Goal: Information Seeking & Learning: Learn about a topic

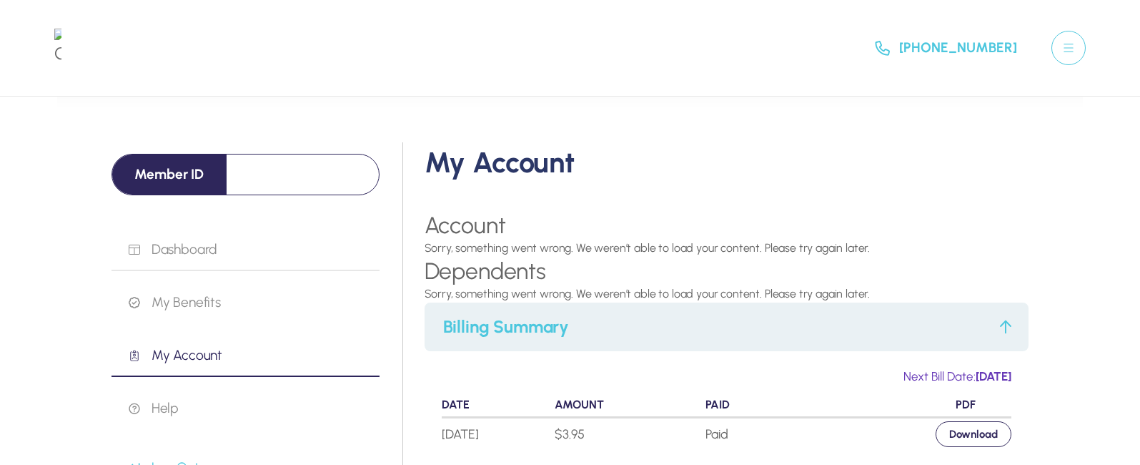
click at [191, 247] on p "Dashboard" at bounding box center [254, 249] width 251 height 17
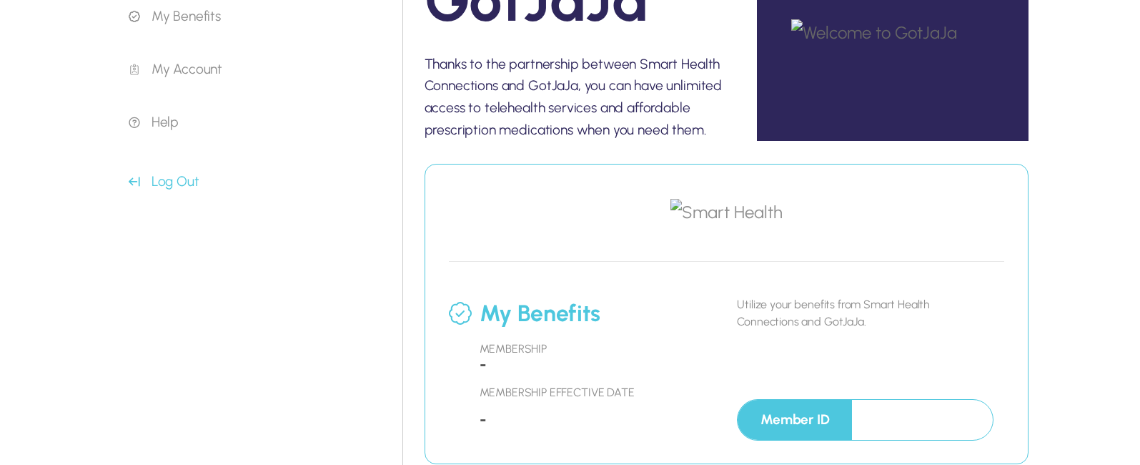
scroll to position [215, 0]
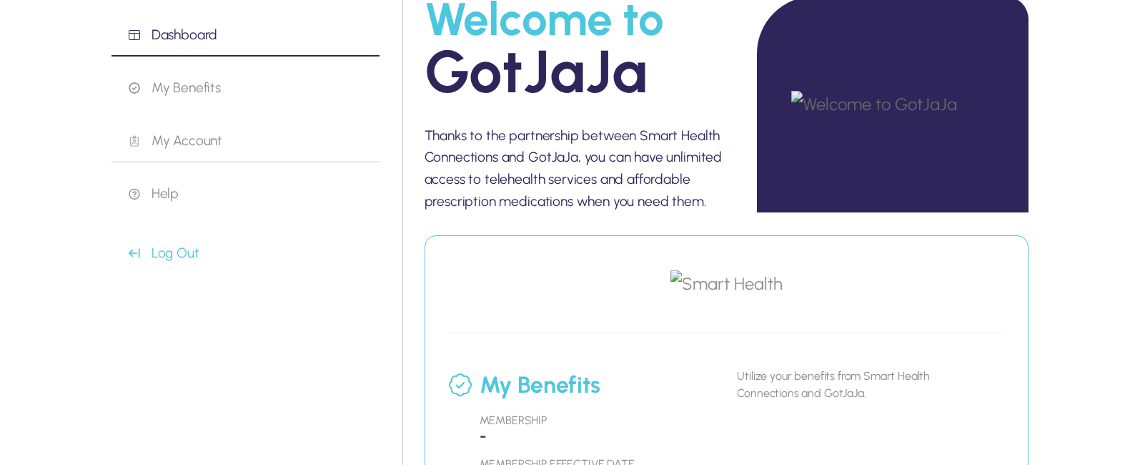
click at [185, 134] on p "My Account" at bounding box center [254, 140] width 251 height 17
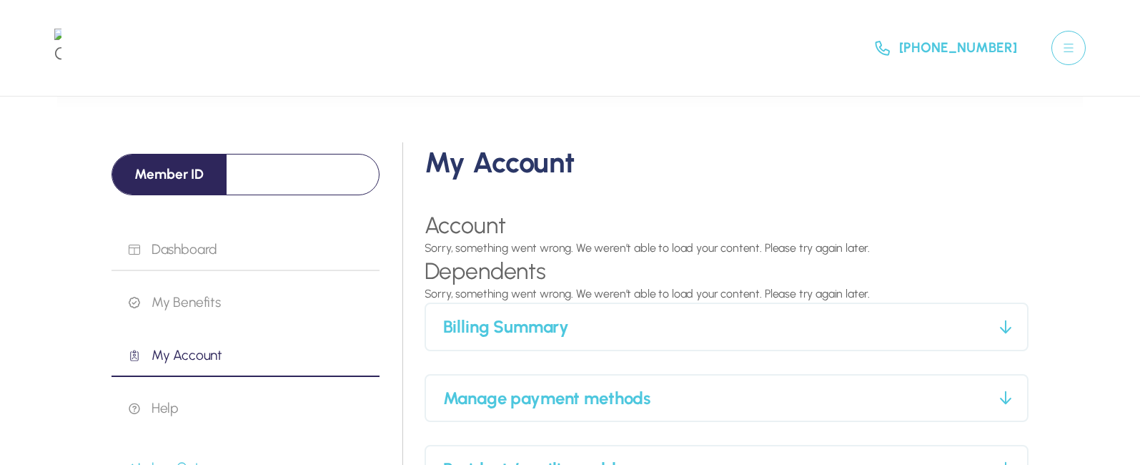
click at [189, 242] on p "Dashboard" at bounding box center [254, 249] width 251 height 17
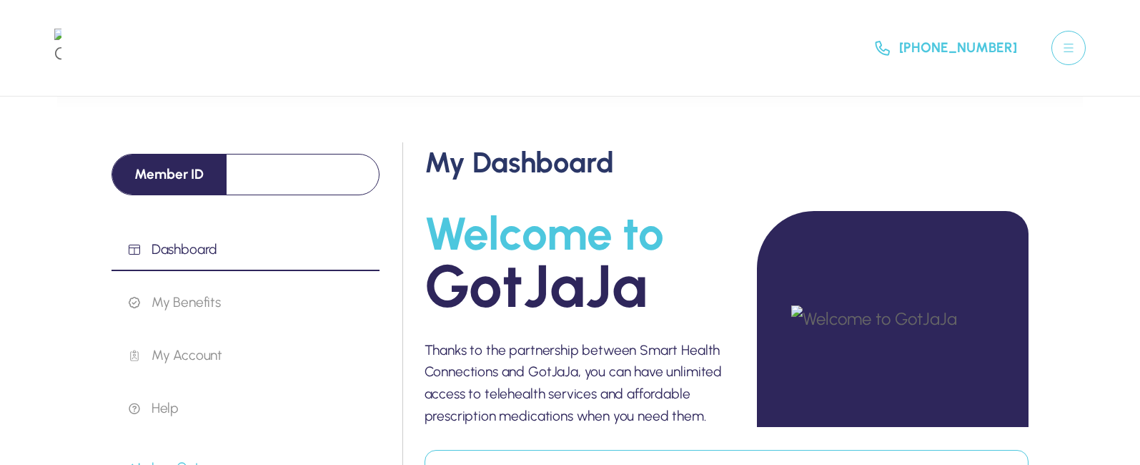
click at [257, 162] on p at bounding box center [303, 165] width 152 height 23
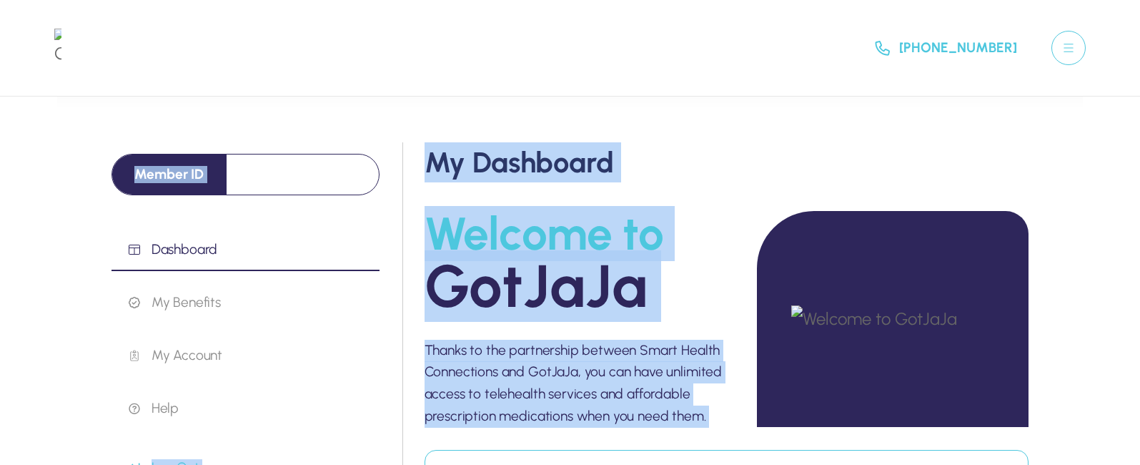
click at [301, 173] on div at bounding box center [245, 174] width 267 height 40
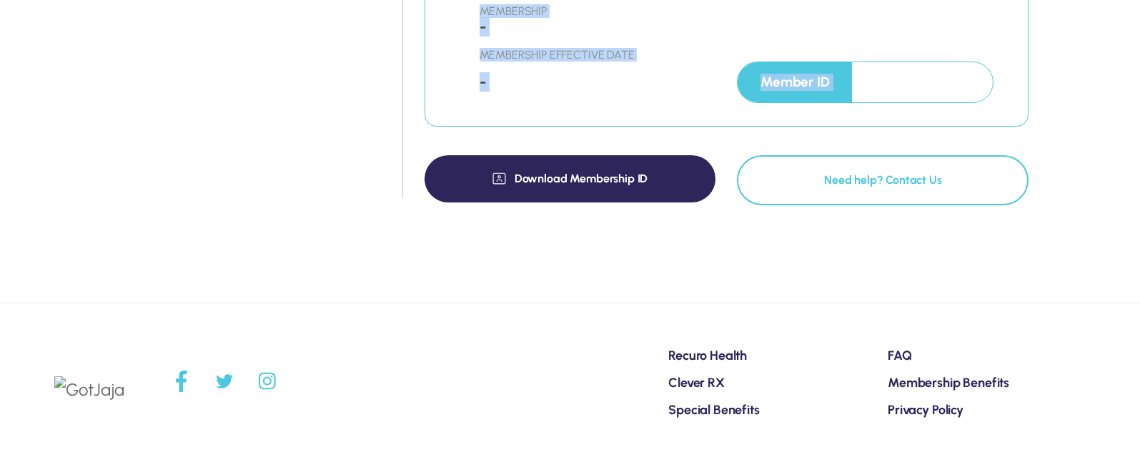
scroll to position [666, 0]
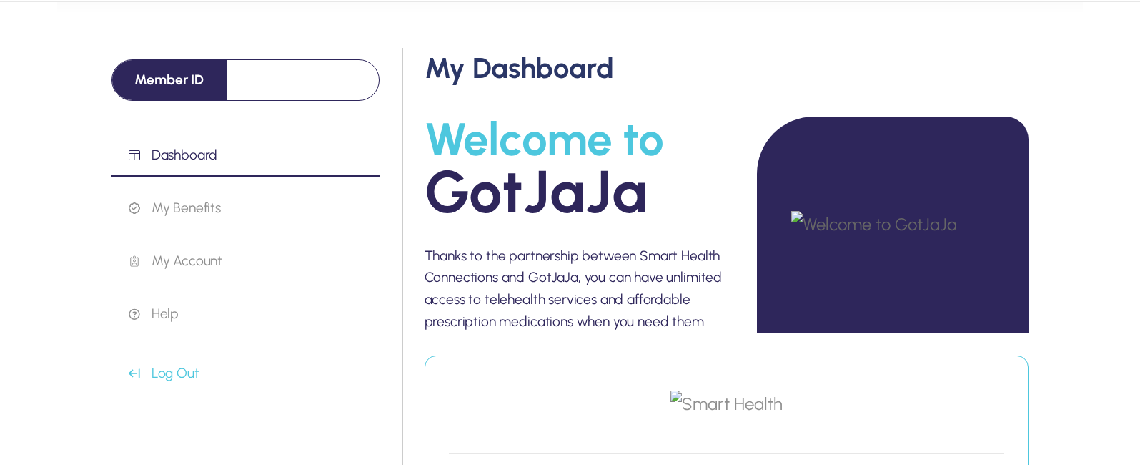
scroll to position [0, 0]
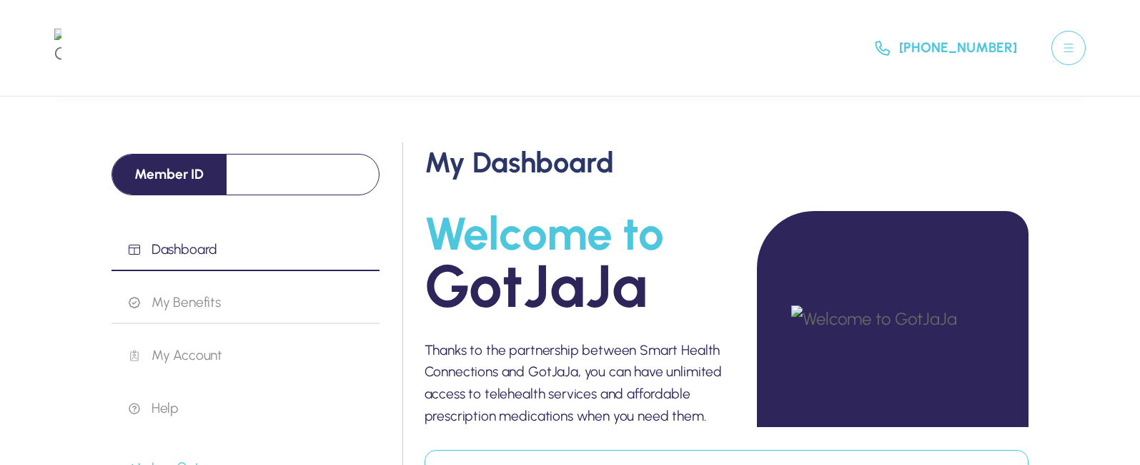
click at [184, 300] on p "My Benefits" at bounding box center [254, 302] width 251 height 17
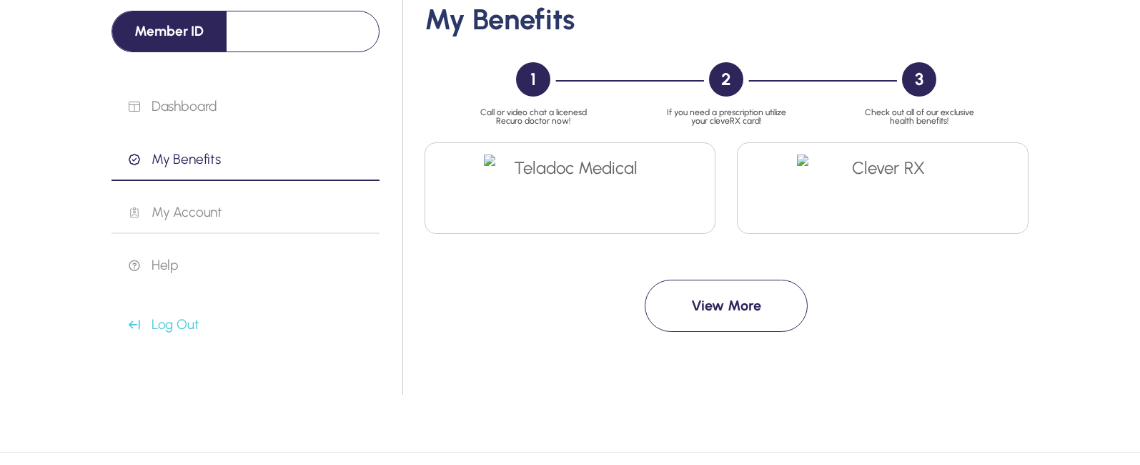
scroll to position [287, 0]
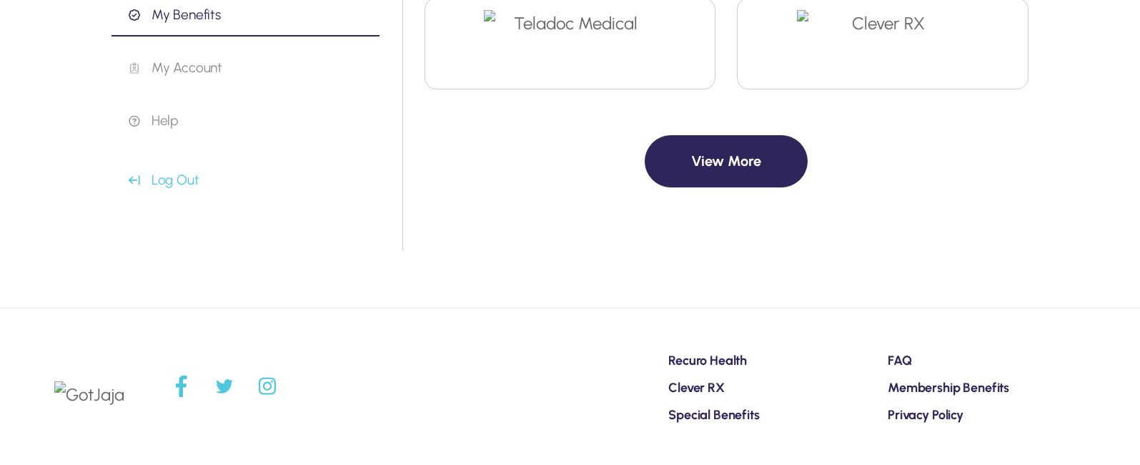
click at [715, 157] on button "View More" at bounding box center [726, 161] width 163 height 52
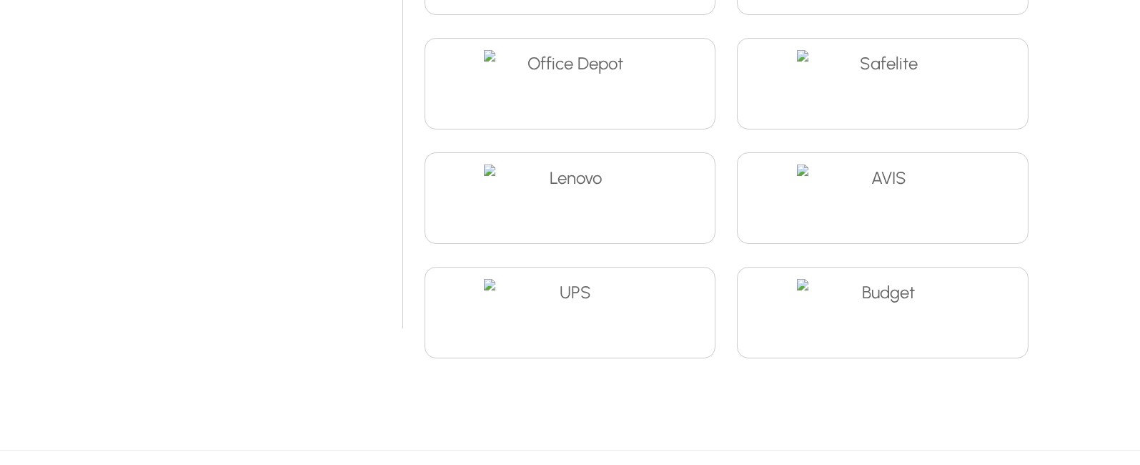
scroll to position [748, 0]
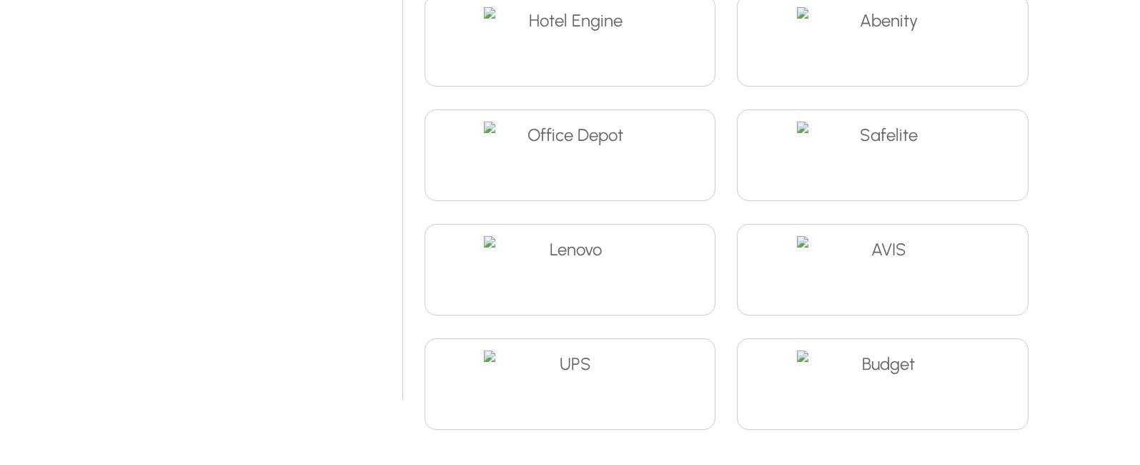
click at [578, 266] on img at bounding box center [570, 275] width 172 height 79
click at [578, 267] on img at bounding box center [570, 275] width 172 height 79
click at [578, 270] on img at bounding box center [570, 275] width 172 height 79
click at [581, 272] on img at bounding box center [570, 275] width 172 height 79
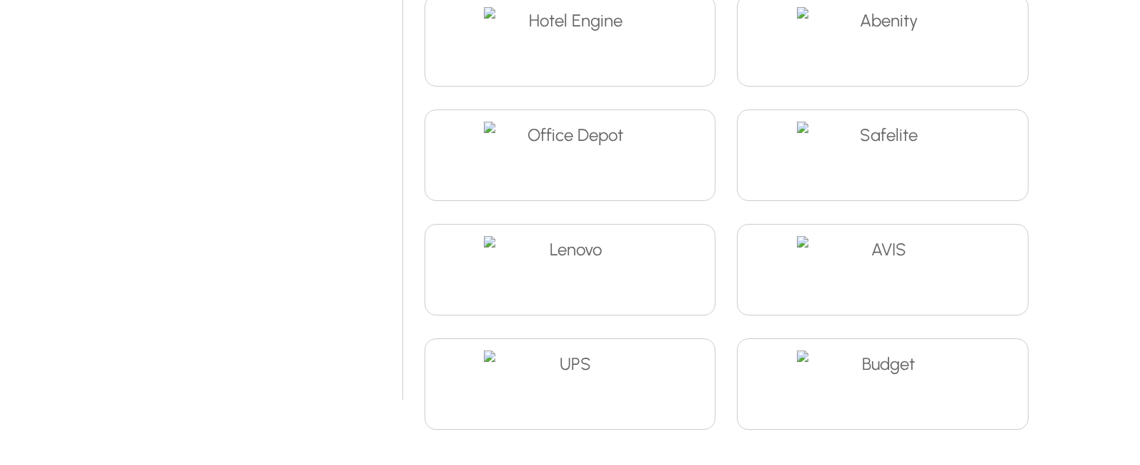
click at [582, 275] on img at bounding box center [570, 275] width 172 height 79
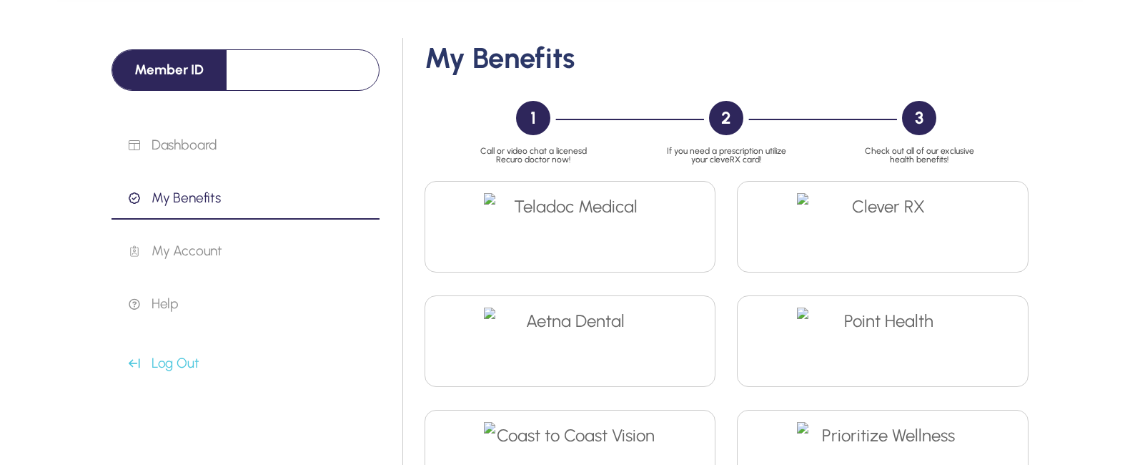
scroll to position [33, 0]
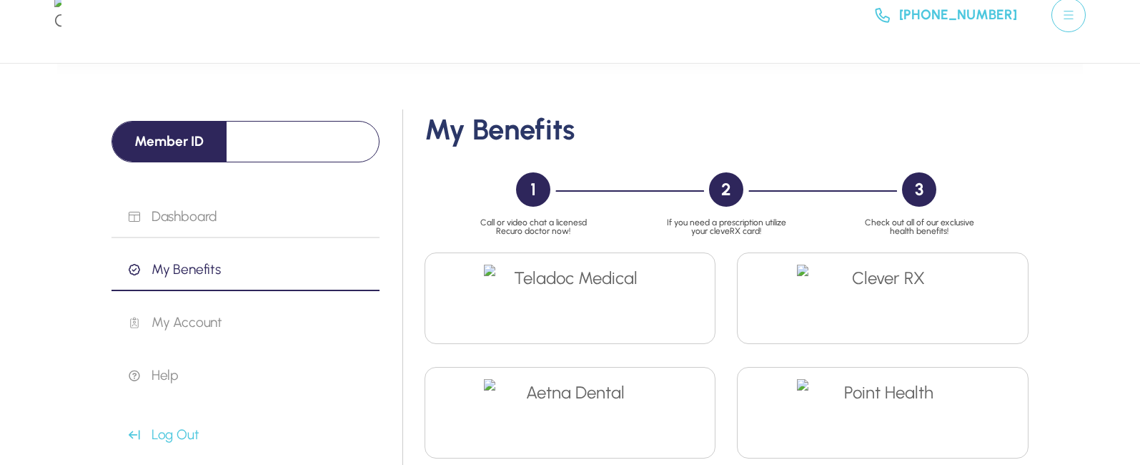
click at [194, 221] on link "Dashboard" at bounding box center [246, 223] width 268 height 30
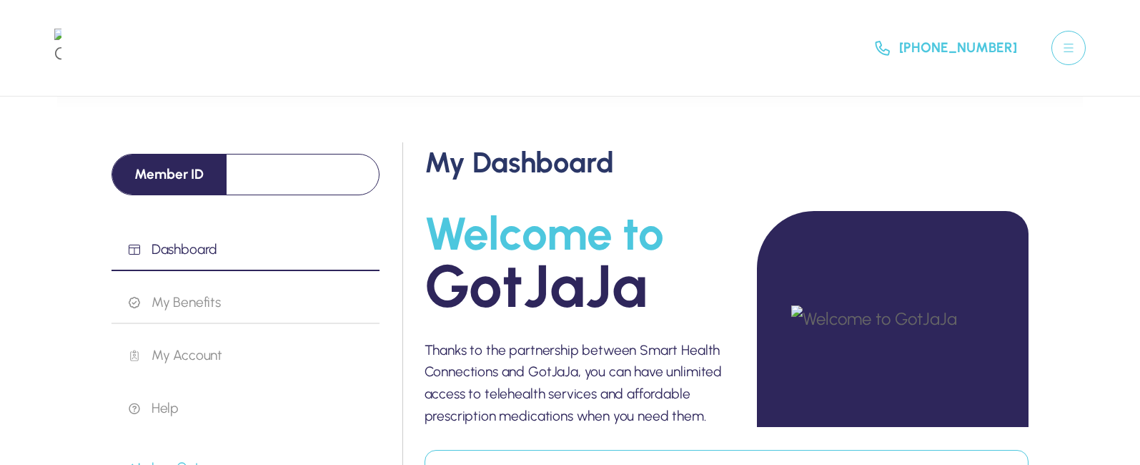
click at [187, 308] on link "My Benefits" at bounding box center [246, 309] width 268 height 30
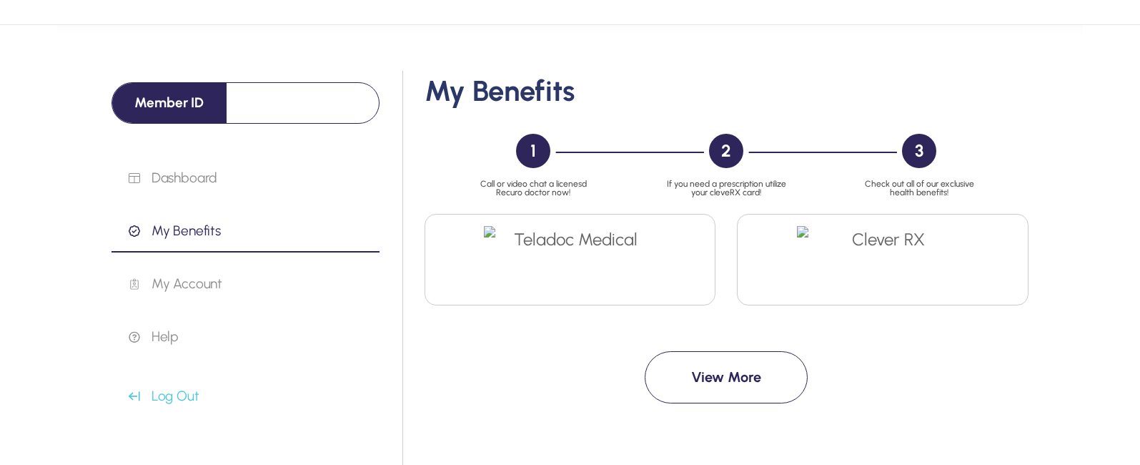
scroll to position [143, 0]
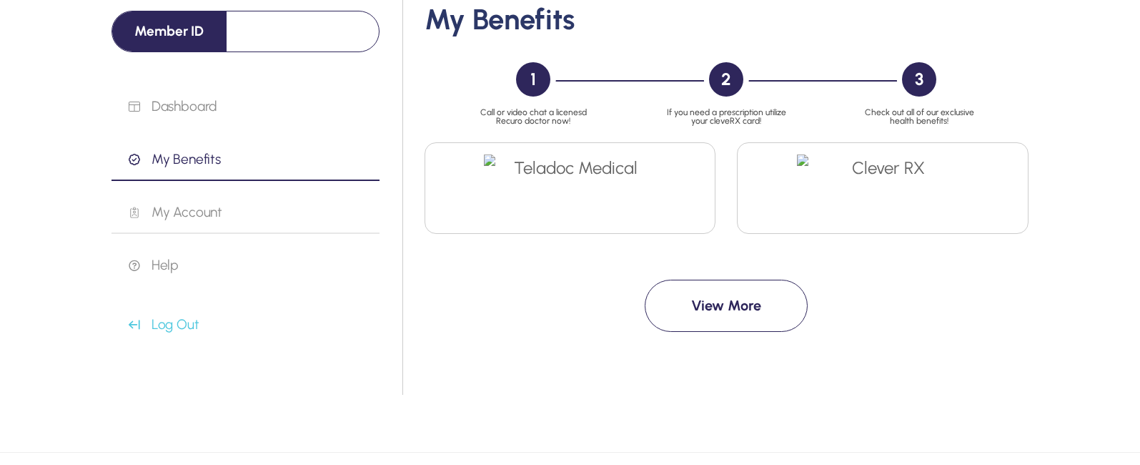
click at [174, 212] on p "My Account" at bounding box center [254, 212] width 251 height 17
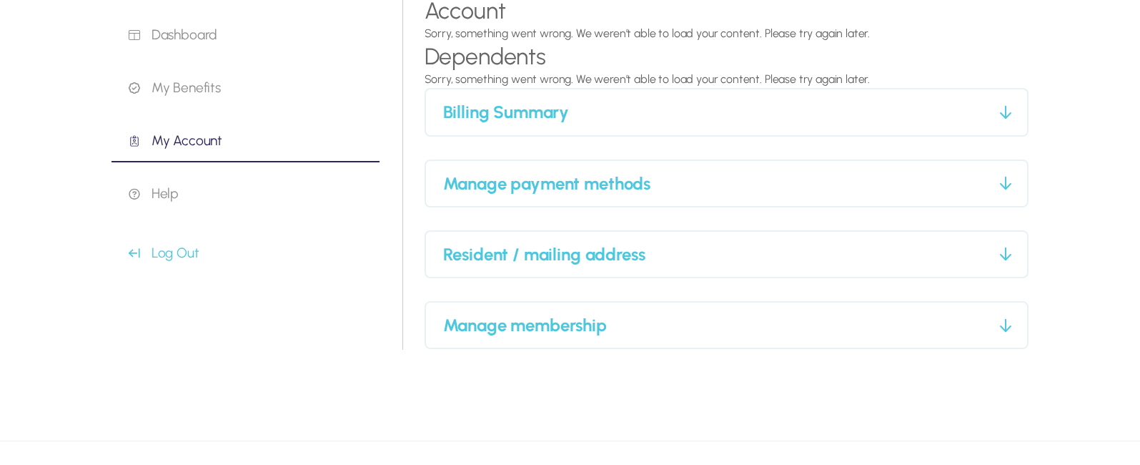
scroll to position [286, 0]
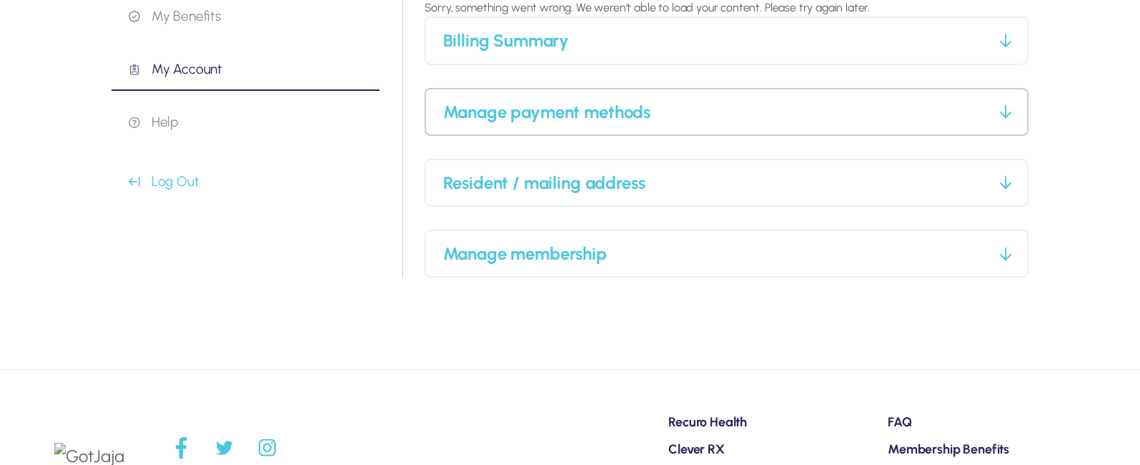
click at [1004, 114] on icon at bounding box center [1006, 111] width 14 height 14
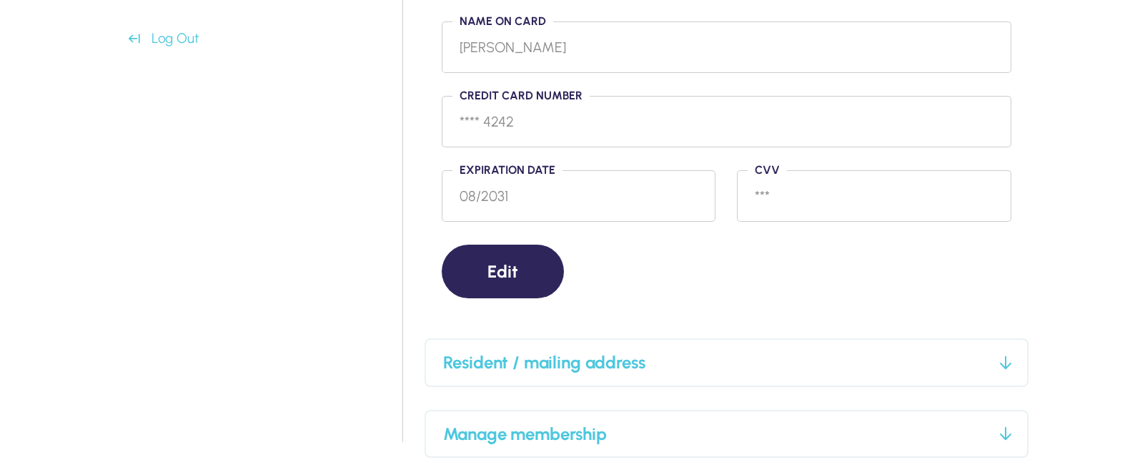
scroll to position [501, 0]
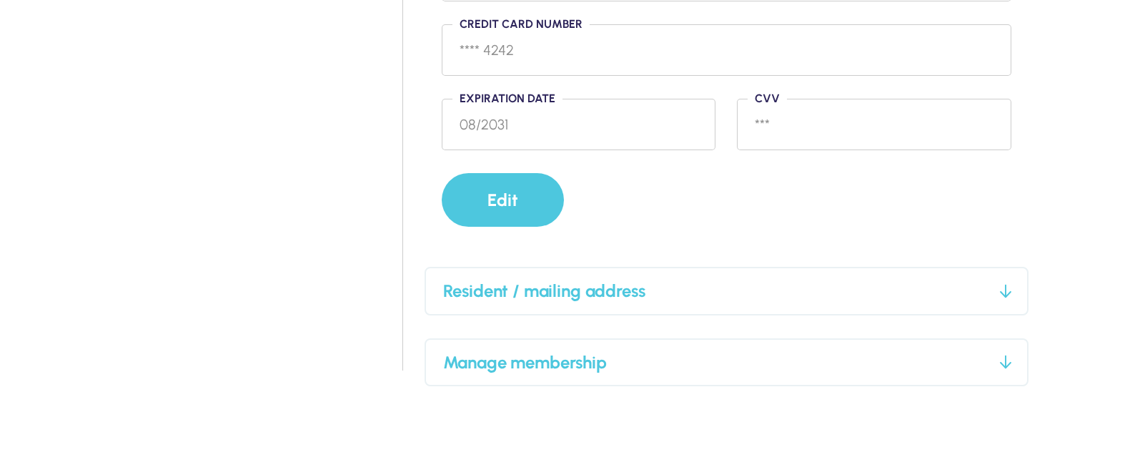
click at [513, 201] on button "Edit" at bounding box center [503, 200] width 122 height 54
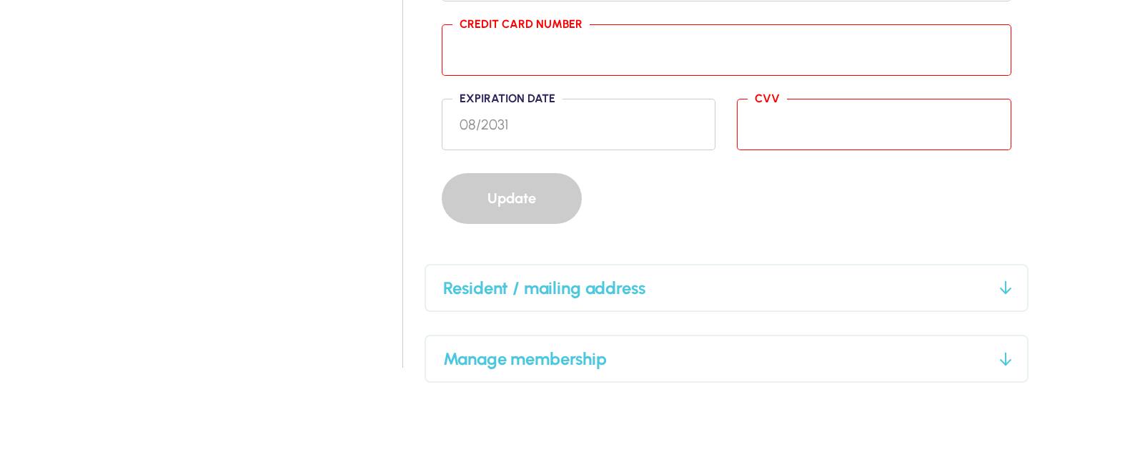
scroll to position [572, 0]
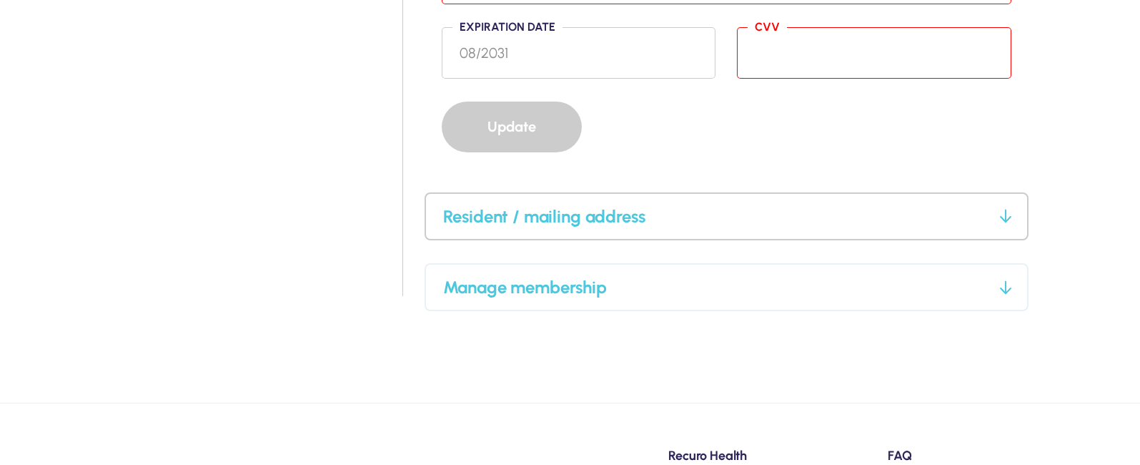
click at [615, 215] on h3 "Resident / mailing address" at bounding box center [718, 216] width 551 height 22
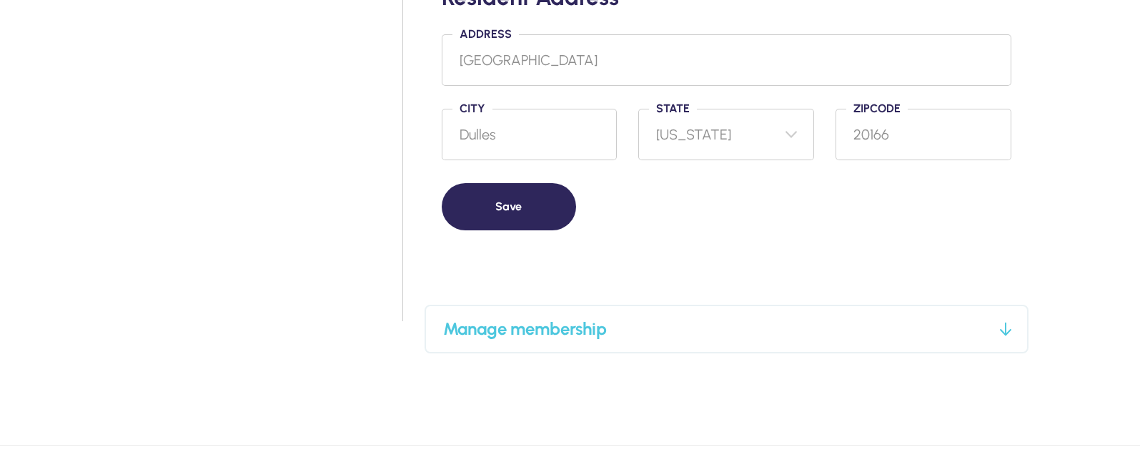
scroll to position [787, 0]
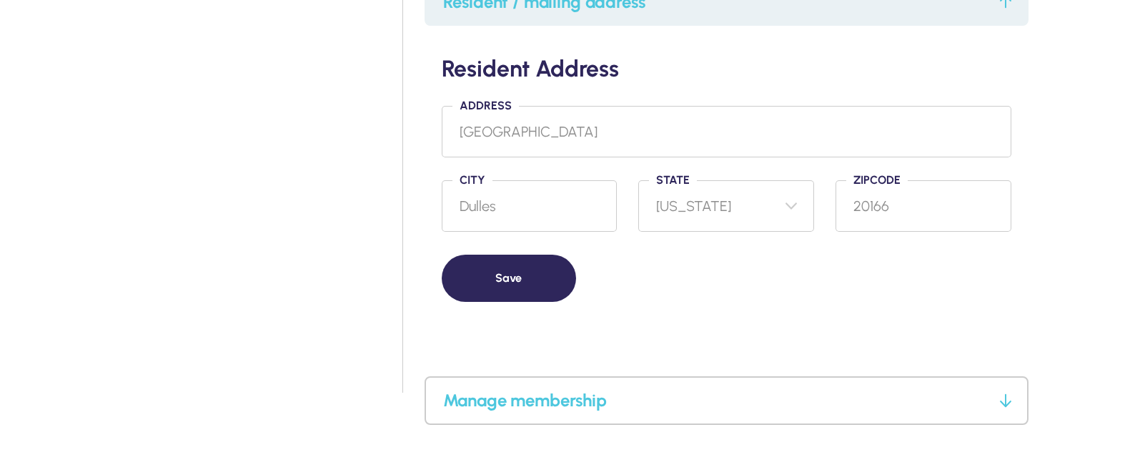
click at [621, 389] on h3 "Manage membership" at bounding box center [718, 400] width 551 height 22
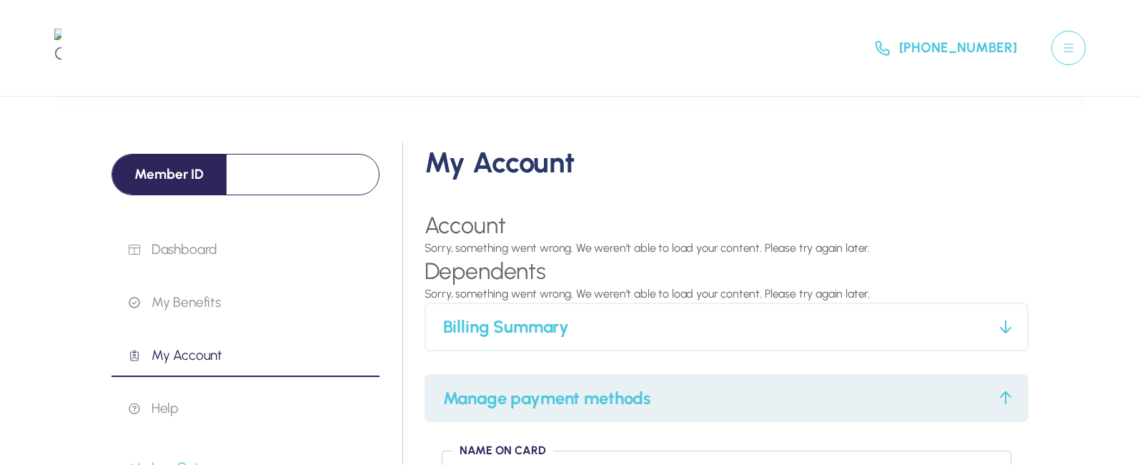
scroll to position [72, 0]
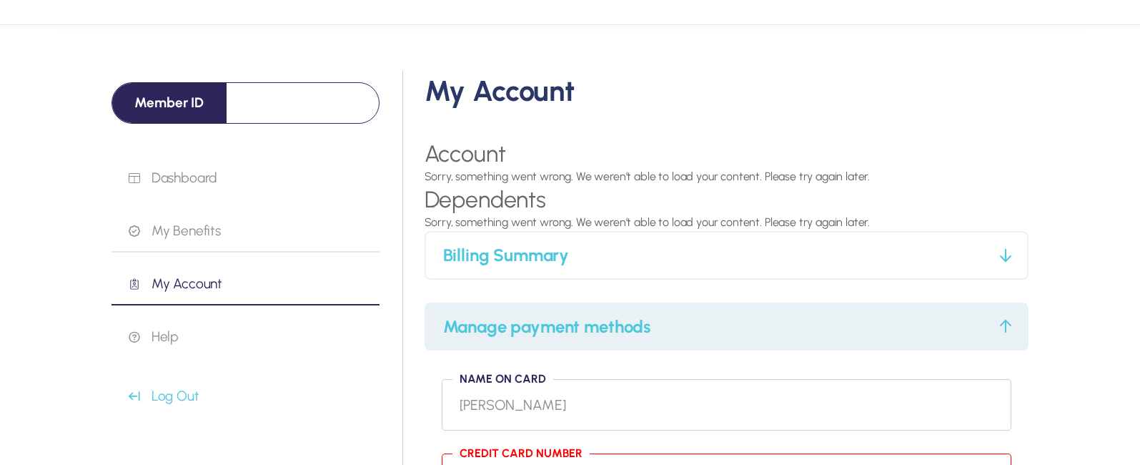
click at [184, 226] on p "My Benefits" at bounding box center [254, 230] width 251 height 17
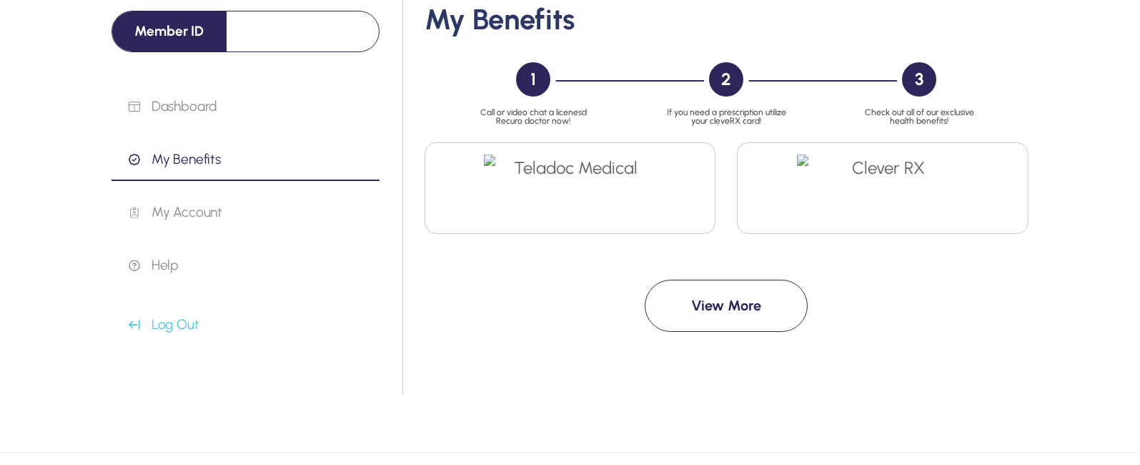
scroll to position [215, 0]
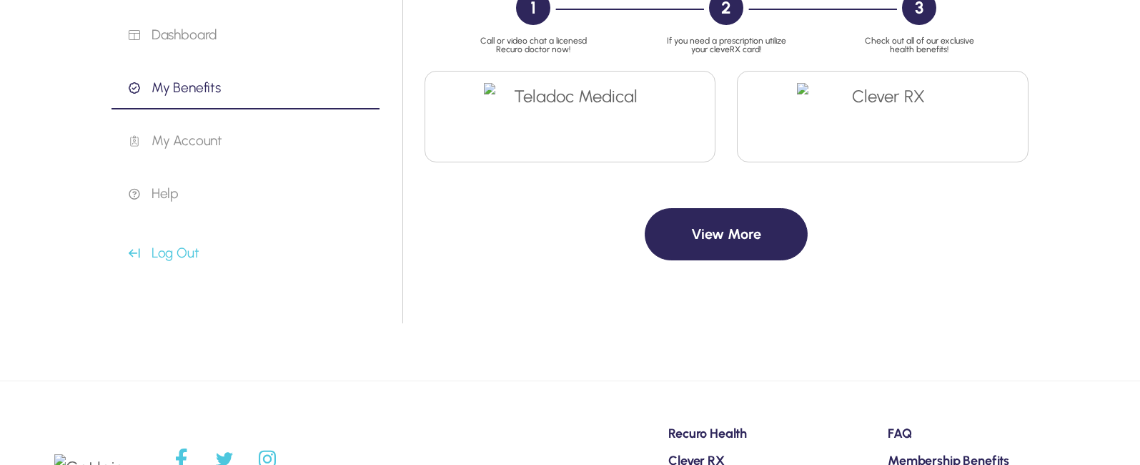
click at [739, 244] on button "View More" at bounding box center [726, 234] width 163 height 52
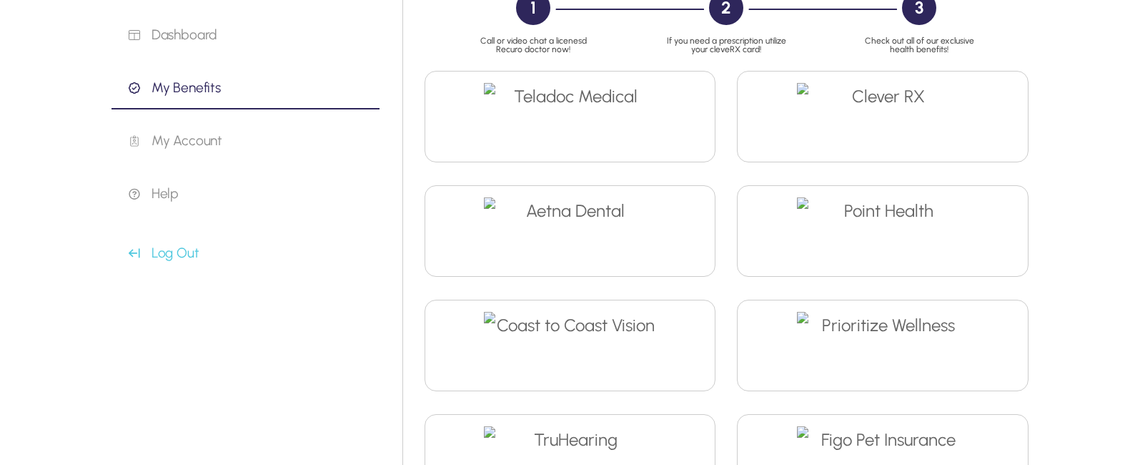
scroll to position [0, 0]
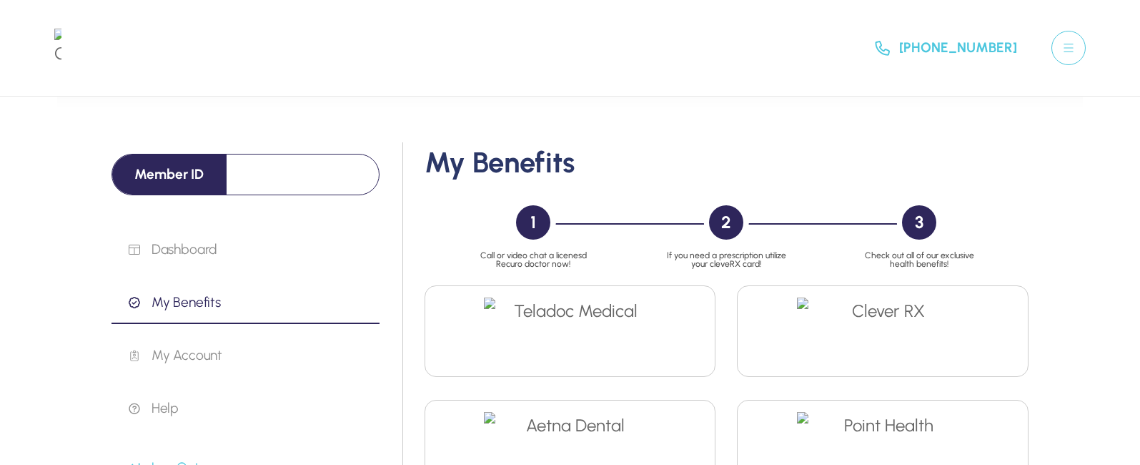
click at [732, 212] on div "2" at bounding box center [726, 222] width 34 height 34
drag, startPoint x: 732, startPoint y: 212, endPoint x: 729, endPoint y: 232, distance: 19.6
click at [729, 232] on div "2" at bounding box center [726, 222] width 34 height 34
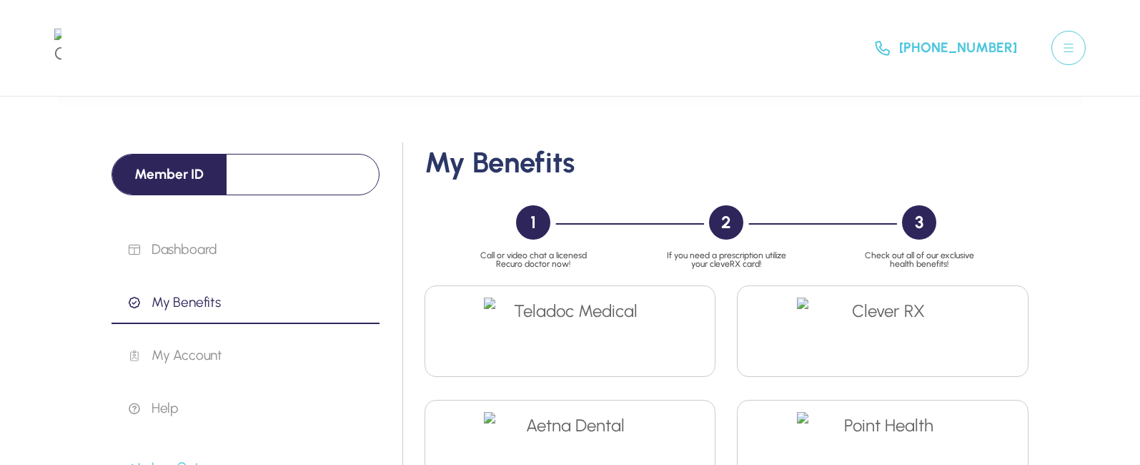
click at [509, 259] on p "Call or video chat a licenesd Recuro doctor now!" at bounding box center [533, 259] width 129 height 17
click at [929, 262] on p "Check out all of our exclusive health benefits!" at bounding box center [919, 259] width 129 height 17
click at [884, 337] on img at bounding box center [883, 336] width 172 height 79
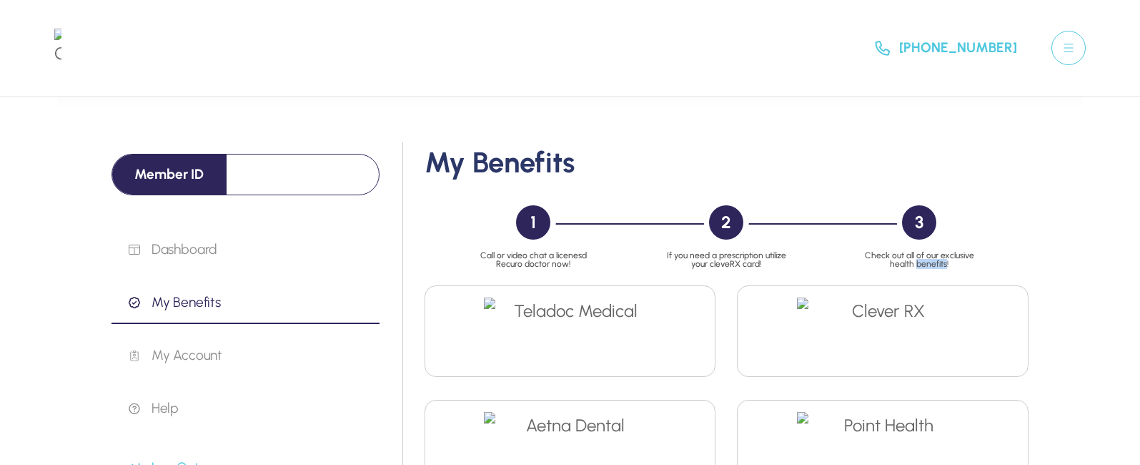
drag, startPoint x: 884, startPoint y: 337, endPoint x: 857, endPoint y: 334, distance: 28.0
click at [880, 337] on img at bounding box center [883, 336] width 172 height 79
click at [857, 334] on img at bounding box center [883, 336] width 172 height 79
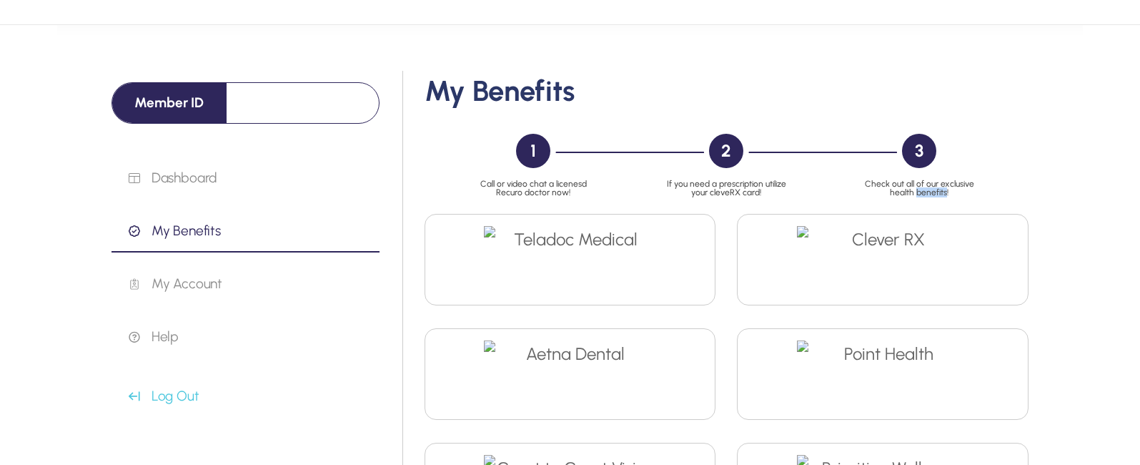
scroll to position [143, 0]
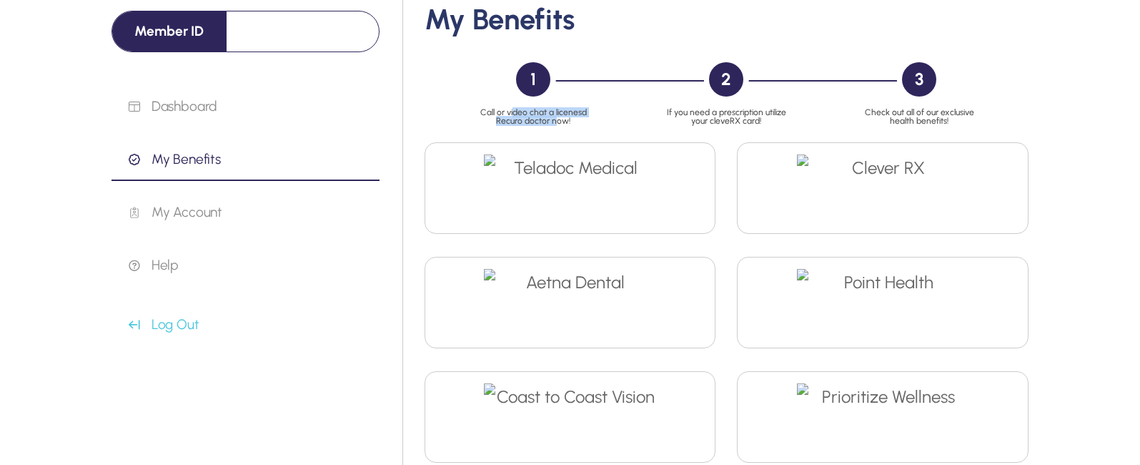
drag, startPoint x: 557, startPoint y: 120, endPoint x: 513, endPoint y: 97, distance: 50.2
click at [513, 97] on div "1 Call or video chat a licenesd Recuro doctor now!" at bounding box center [533, 93] width 129 height 63
drag, startPoint x: 674, startPoint y: 110, endPoint x: 783, endPoint y: 122, distance: 110.1
click at [774, 125] on div "1 Call or video chat a licenesd Recuro doctor now! 2 If you need a prescription…" at bounding box center [727, 97] width 574 height 92
drag, startPoint x: 868, startPoint y: 109, endPoint x: 947, endPoint y: 116, distance: 79.6
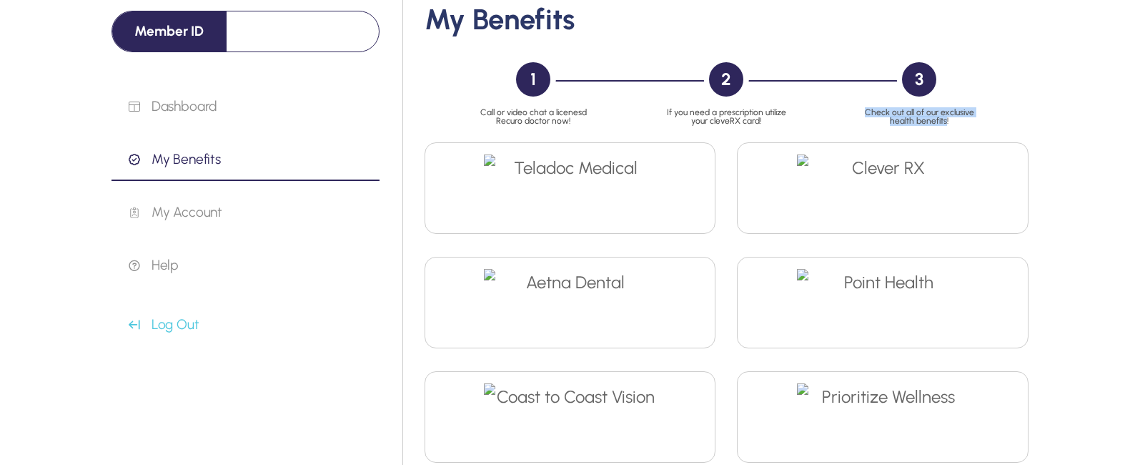
click at [947, 116] on p "Check out all of our exclusive health benefits!" at bounding box center [919, 116] width 129 height 17
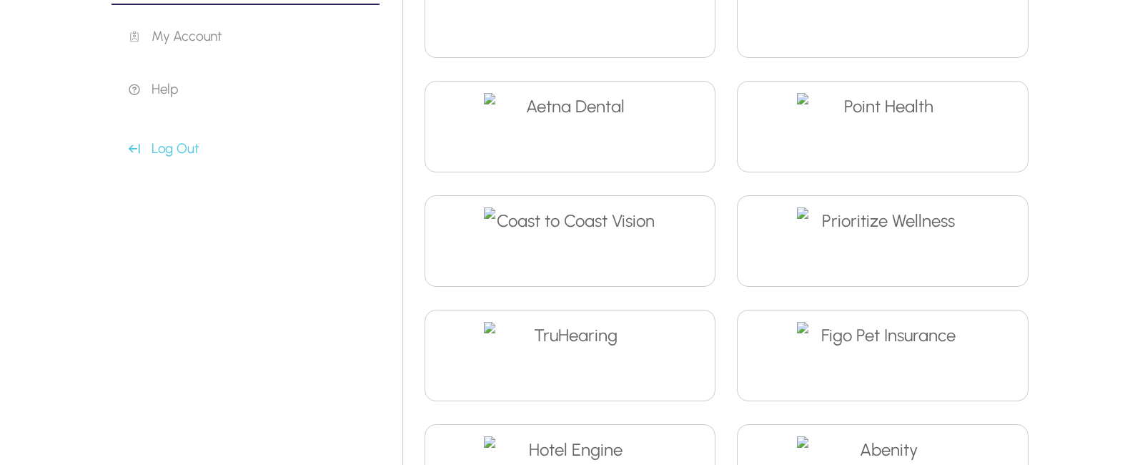
scroll to position [0, 0]
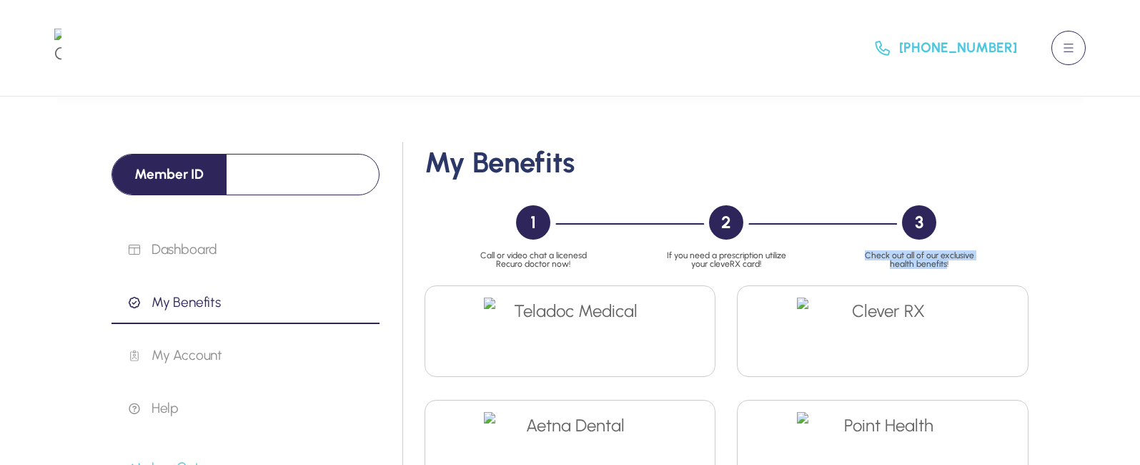
click at [1069, 39] on button at bounding box center [1069, 48] width 34 height 34
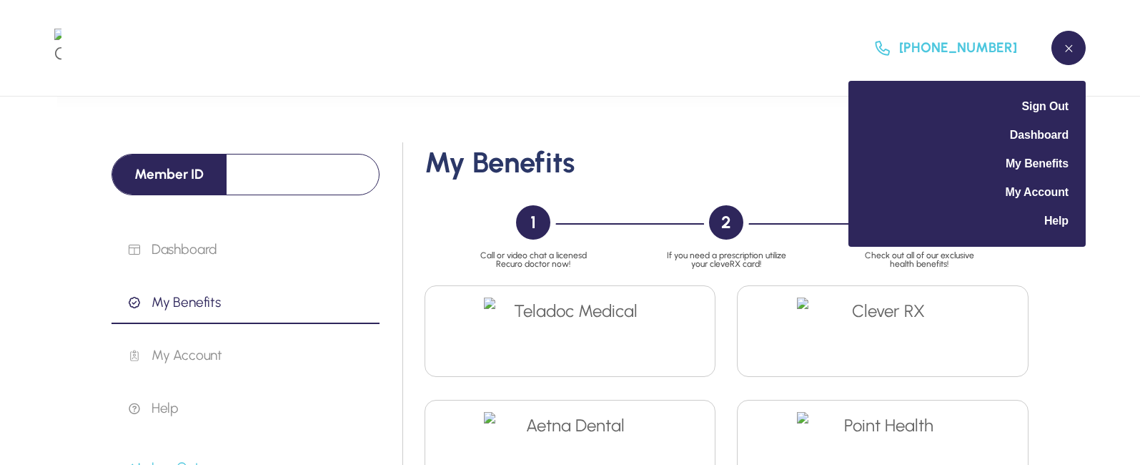
click at [726, 88] on div "[PHONE_NUMBER] Sign Out Dashboard My Benefits My Account Help" at bounding box center [570, 48] width 1140 height 97
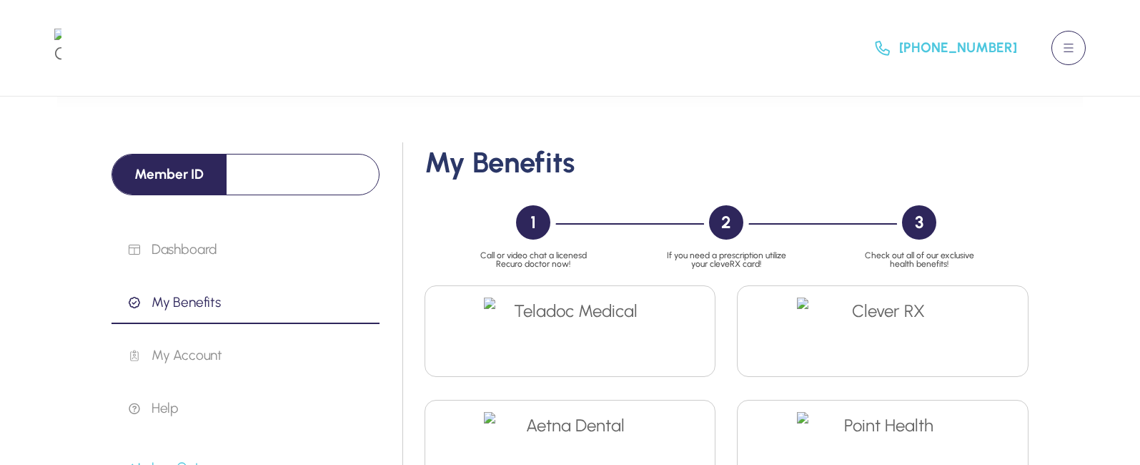
click at [1078, 36] on button at bounding box center [1069, 48] width 34 height 34
